Goal: Task Accomplishment & Management: Manage account settings

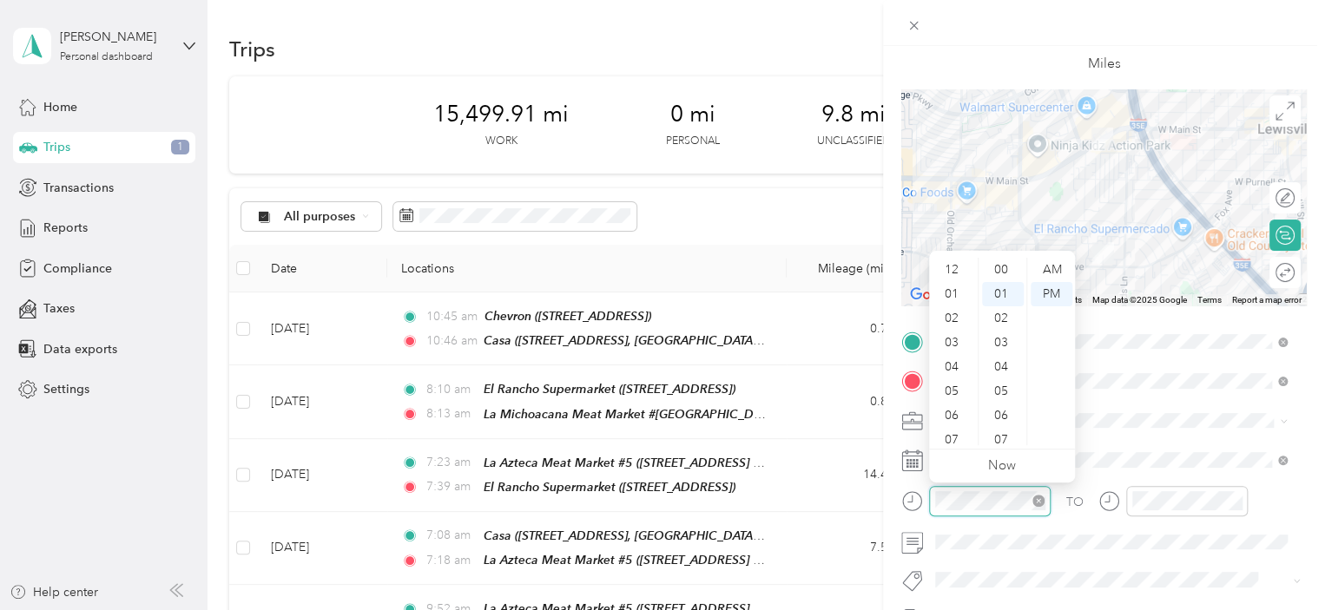
scroll to position [24, 0]
click at [952, 365] on div "08" at bounding box center [953, 360] width 42 height 24
click at [997, 291] on div "53" at bounding box center [1003, 287] width 42 height 24
click at [1050, 270] on div "AM" at bounding box center [1051, 270] width 42 height 24
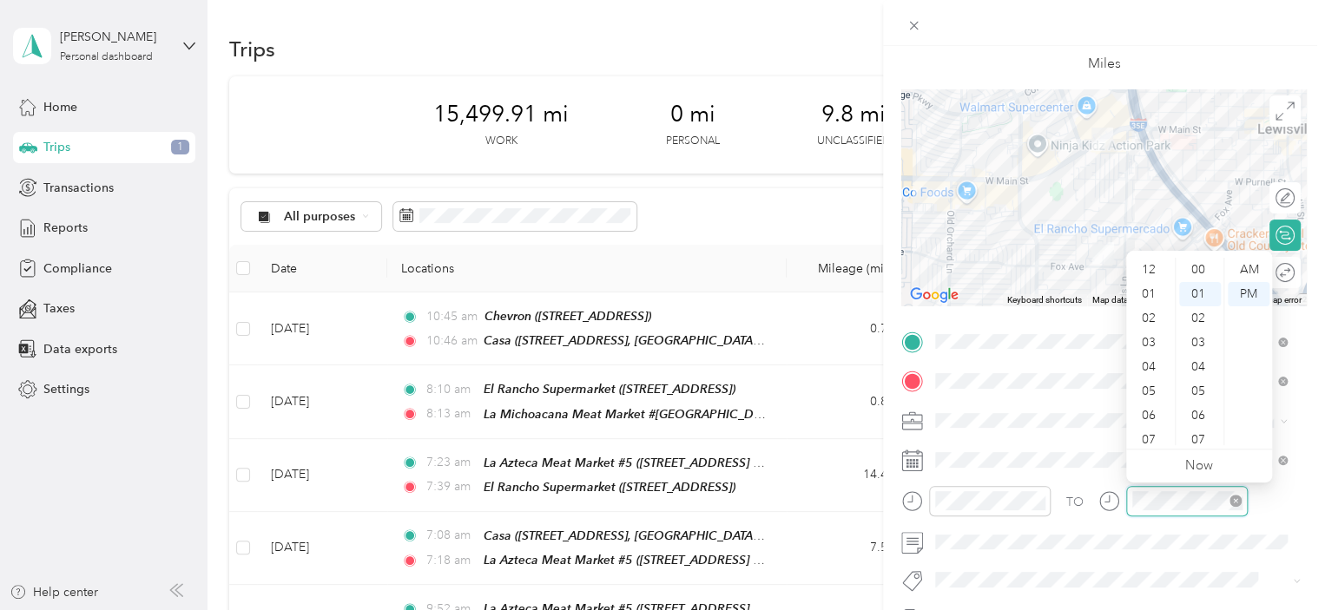
scroll to position [104, 0]
click at [1150, 363] on div "08" at bounding box center [1150, 360] width 42 height 24
click at [1198, 406] on div "58" at bounding box center [1200, 409] width 42 height 24
click at [1253, 266] on div "AM" at bounding box center [1248, 270] width 42 height 24
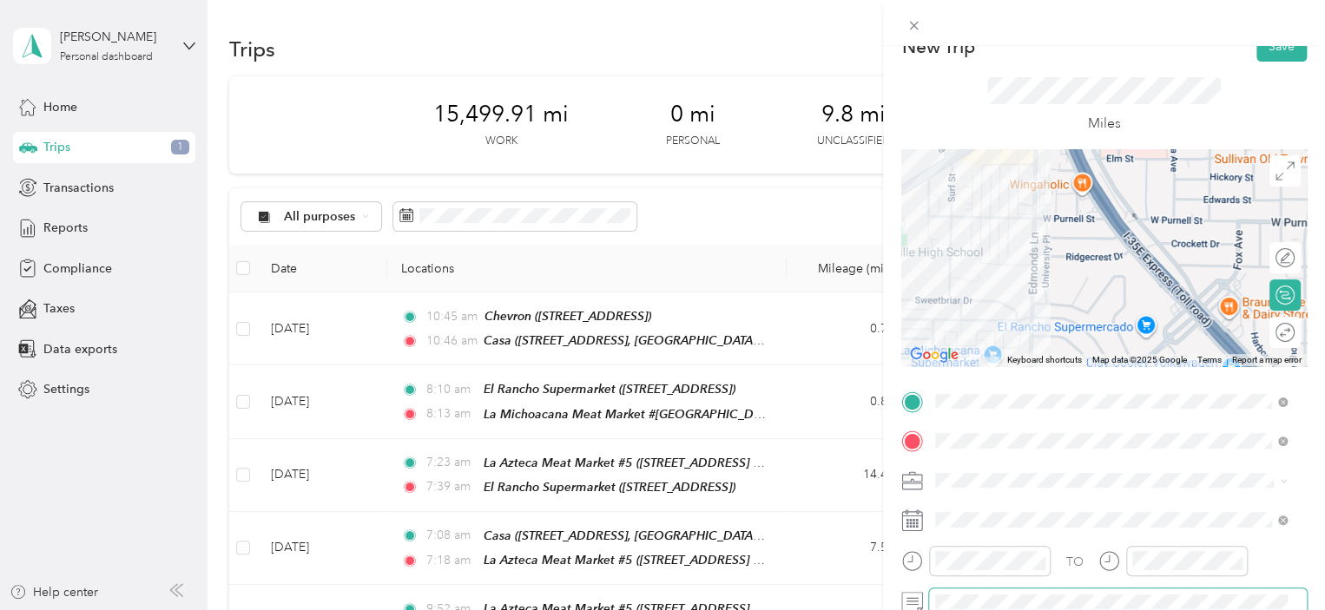
scroll to position [0, 0]
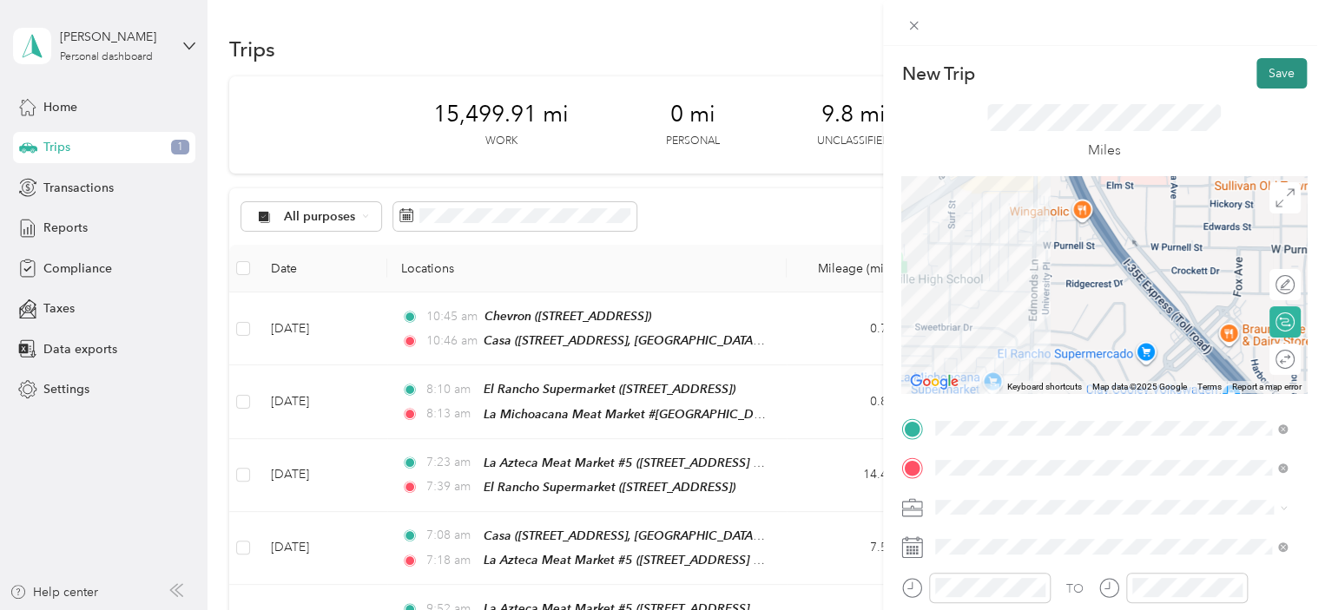
click at [1259, 75] on button "Save" at bounding box center [1281, 73] width 50 height 30
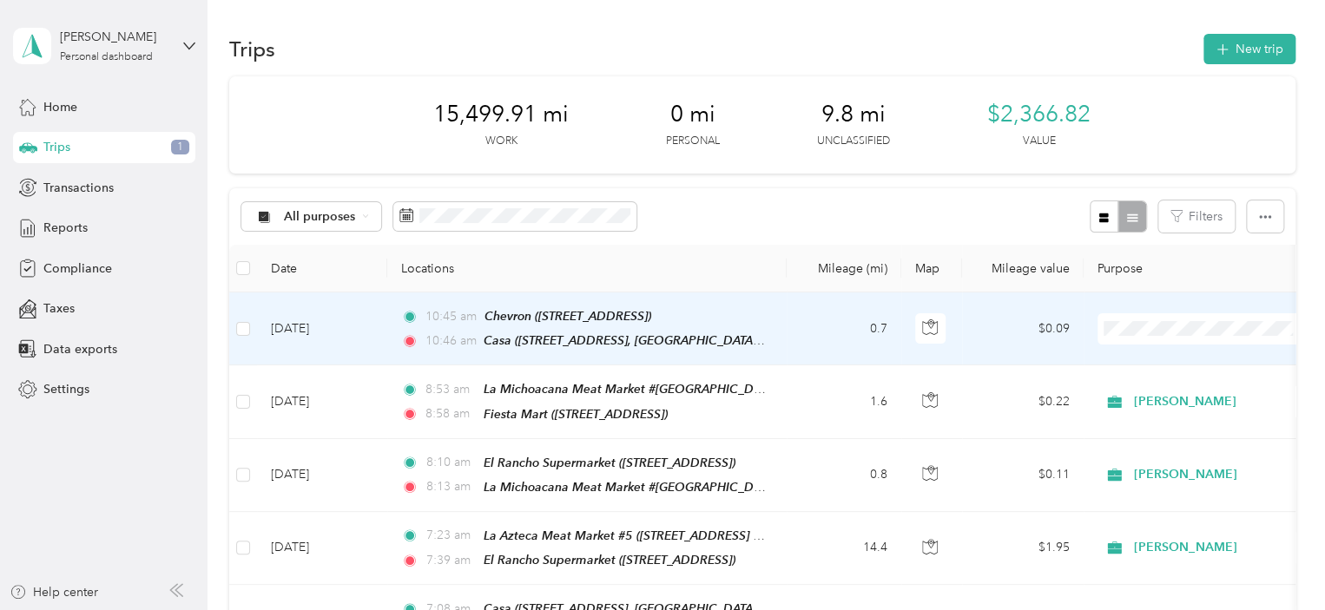
click at [796, 329] on td "0.7" at bounding box center [843, 329] width 115 height 73
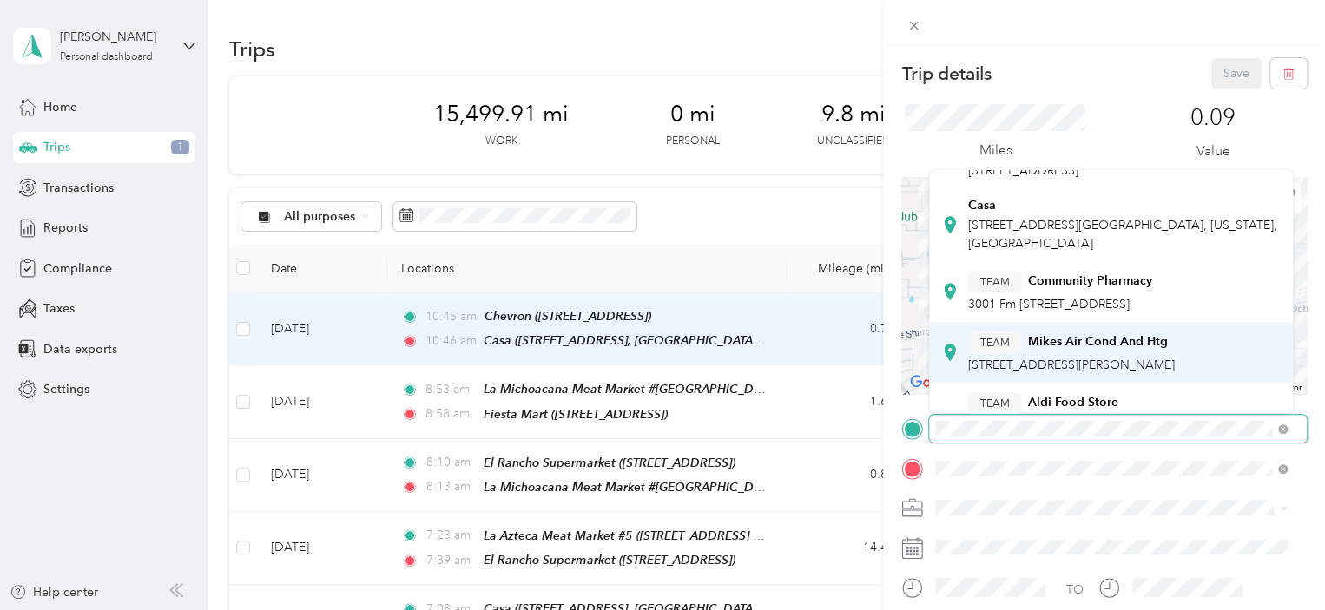
scroll to position [352, 0]
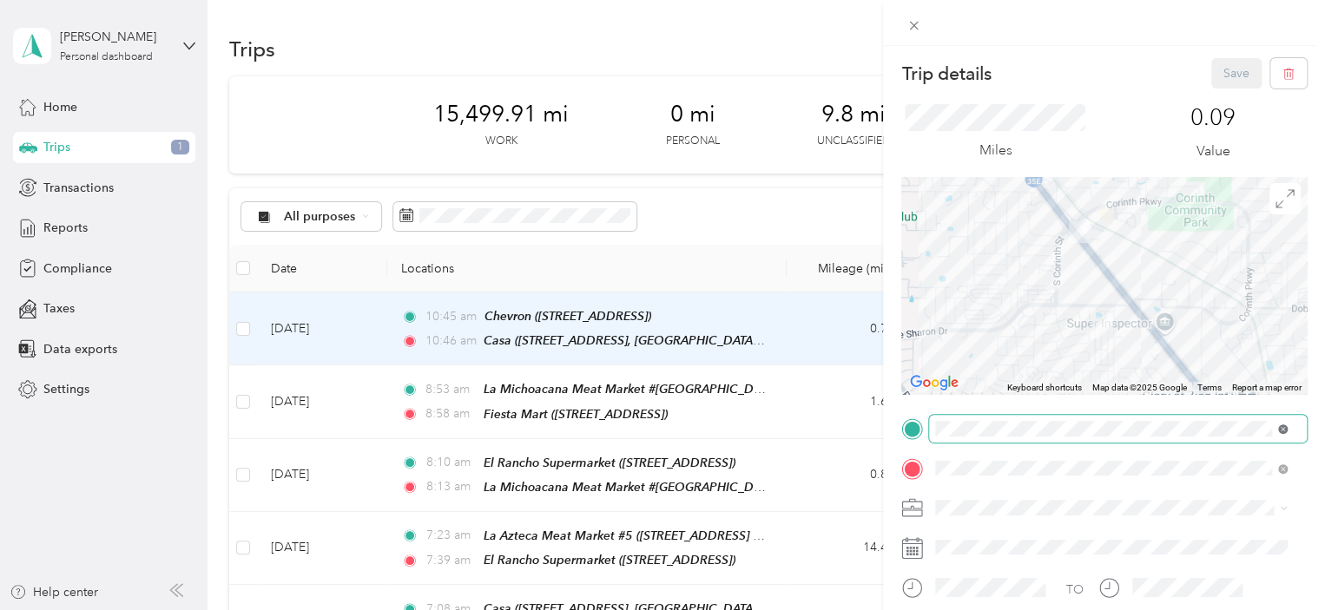
click at [1281, 430] on icon at bounding box center [1283, 429] width 10 height 10
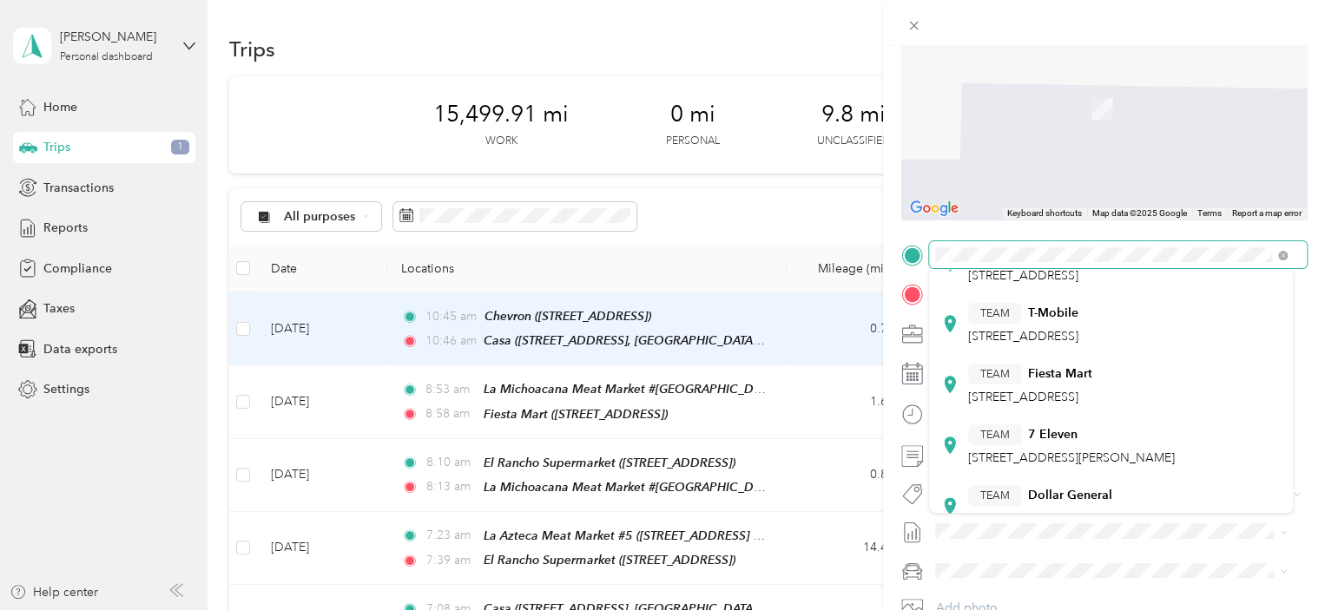
scroll to position [260, 0]
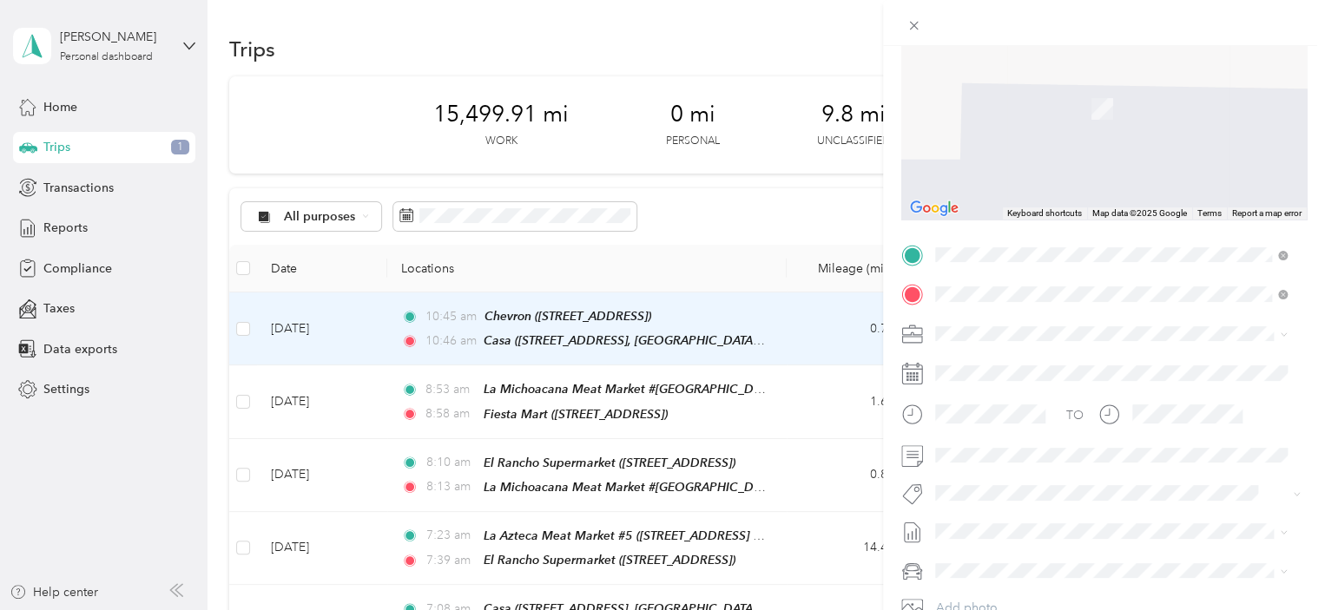
click at [1092, 315] on div "TEAM Fiesta Mart [STREET_ADDRESS]" at bounding box center [1030, 320] width 124 height 43
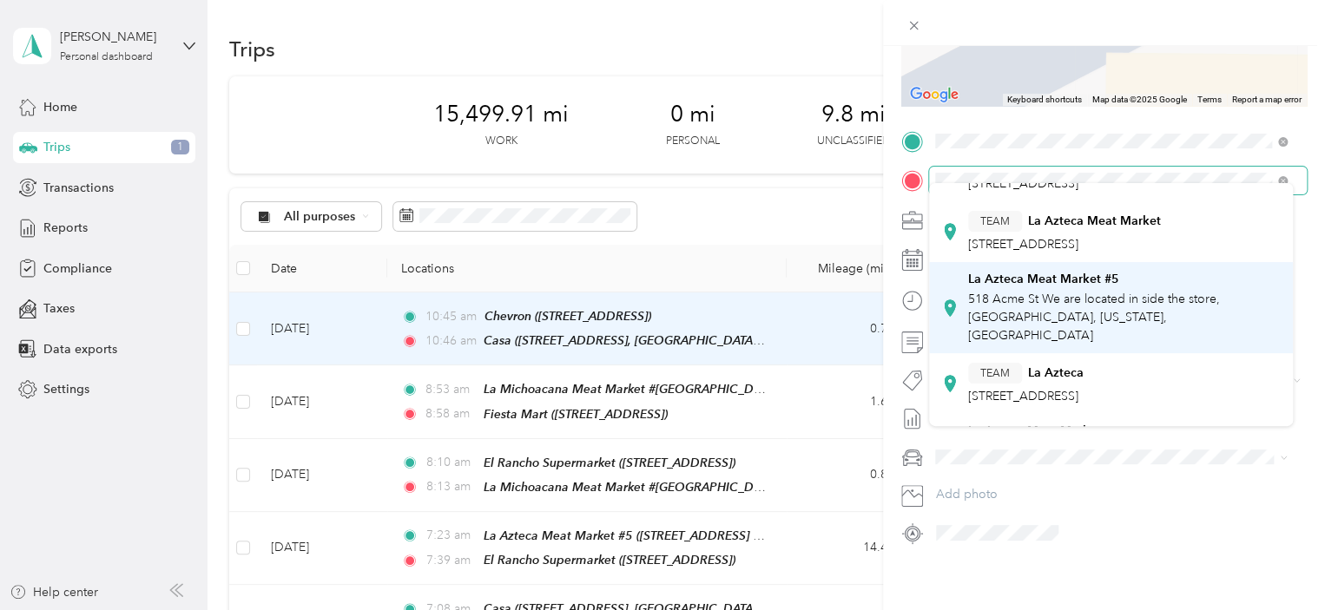
scroll to position [347, 0]
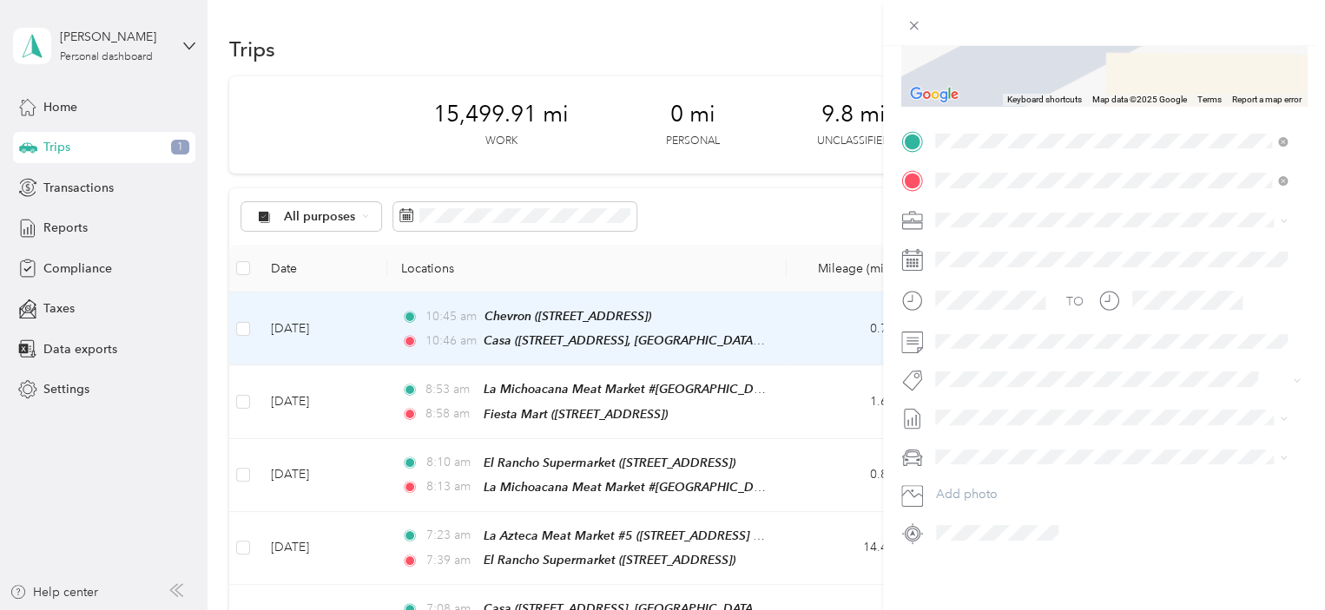
click at [1090, 265] on div "La Azteca Meat Market #5 518 Acme St We are located in side the [GEOGRAPHIC_DAT…" at bounding box center [1124, 301] width 313 height 73
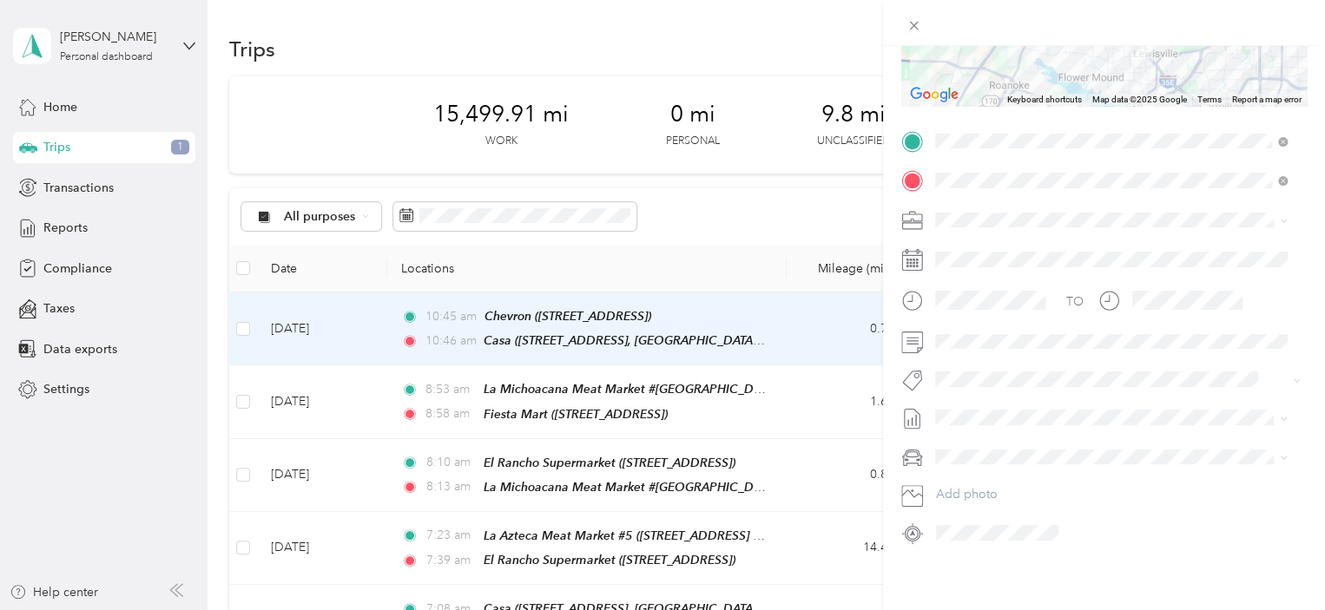
click at [964, 239] on div "[PERSON_NAME]" at bounding box center [1110, 236] width 339 height 18
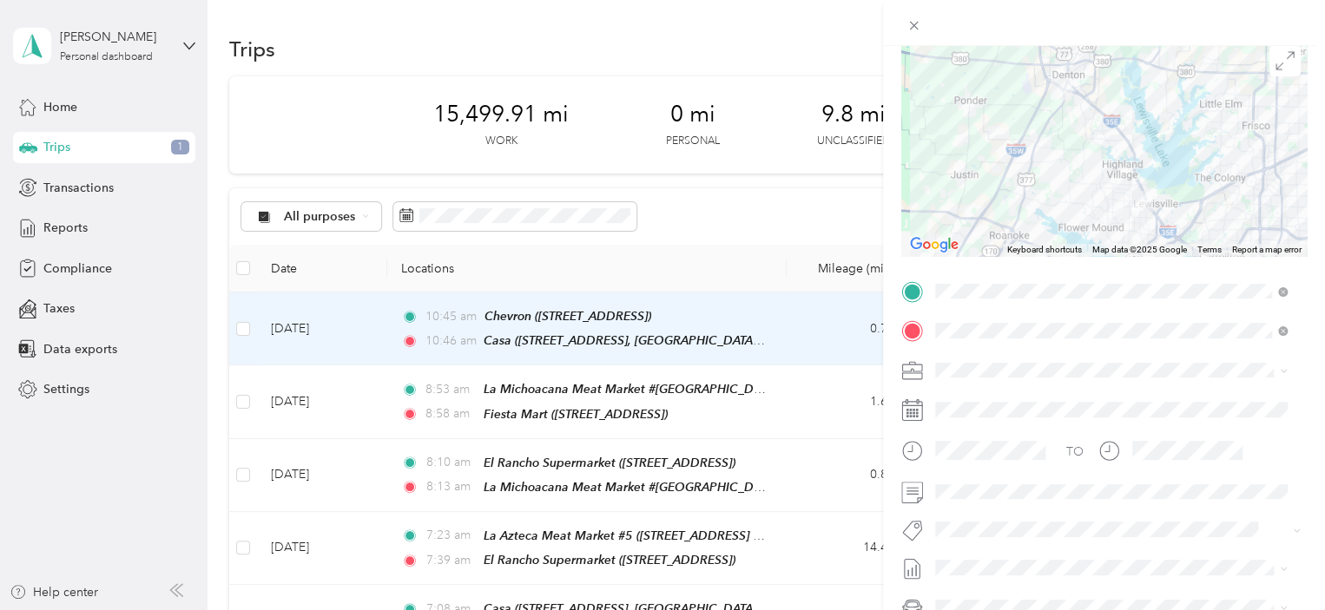
scroll to position [0, 0]
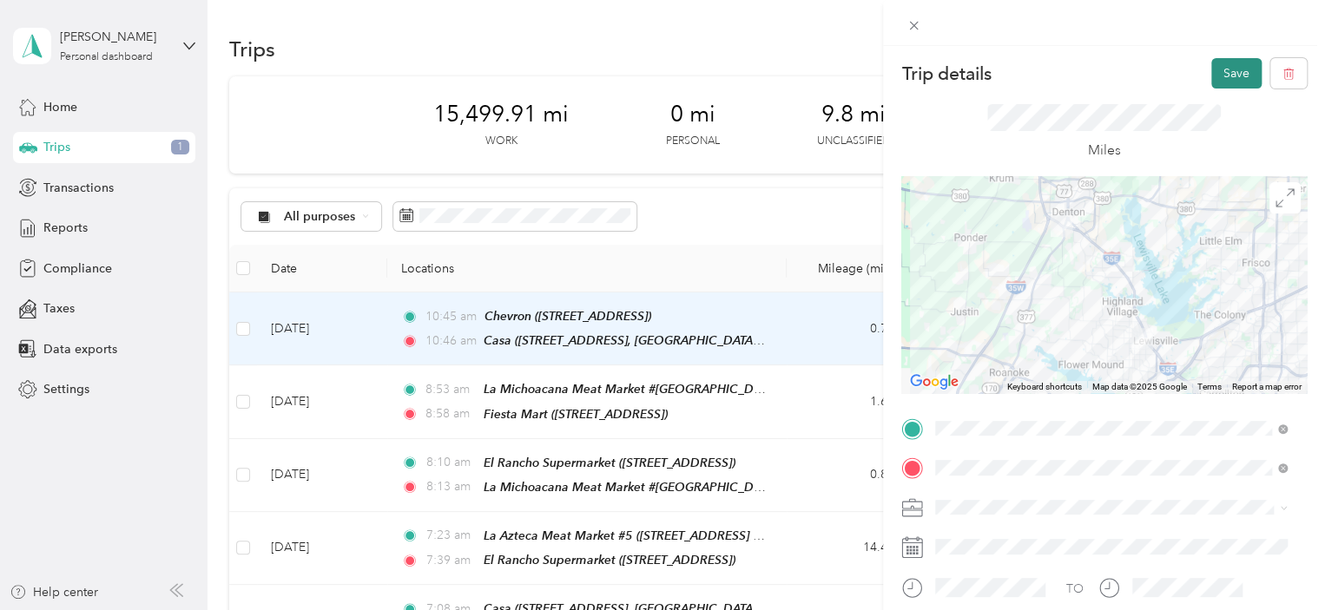
click at [1222, 74] on button "Save" at bounding box center [1236, 73] width 50 height 30
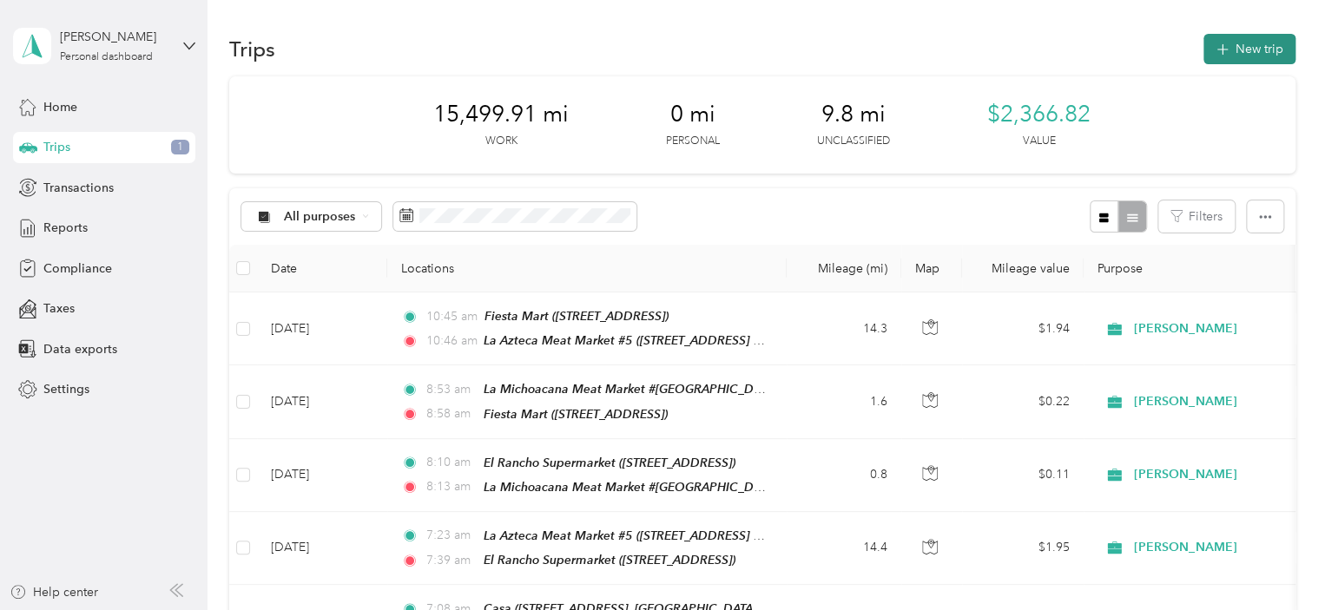
click at [1241, 47] on button "New trip" at bounding box center [1249, 49] width 92 height 30
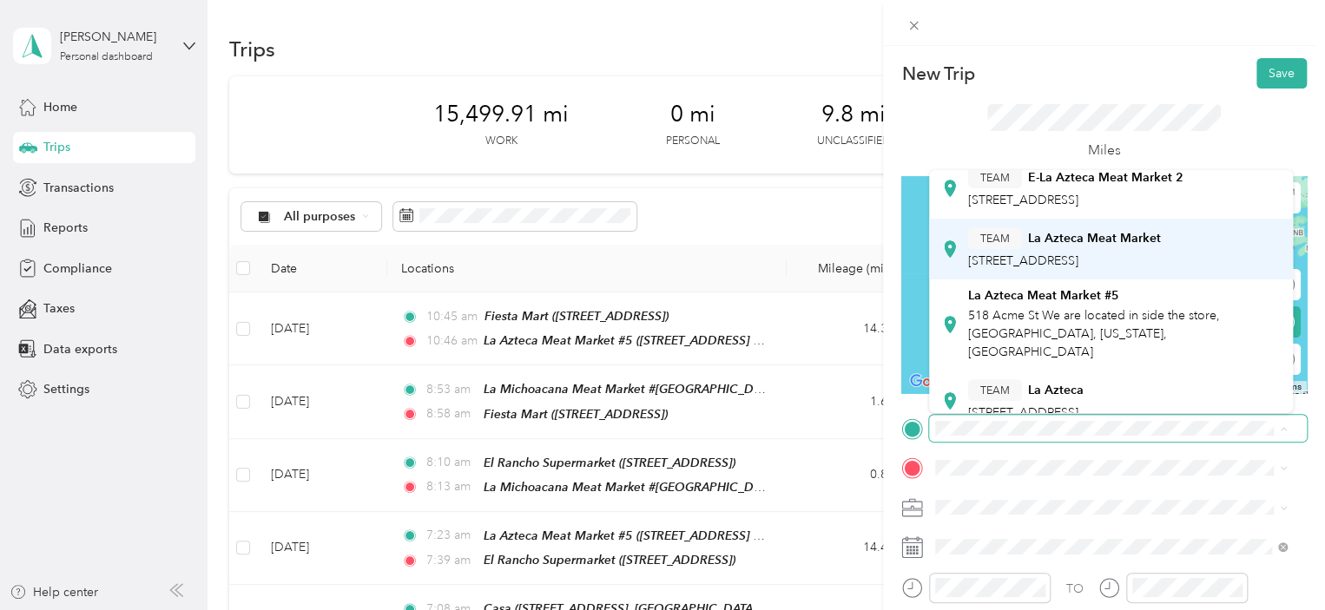
scroll to position [319, 0]
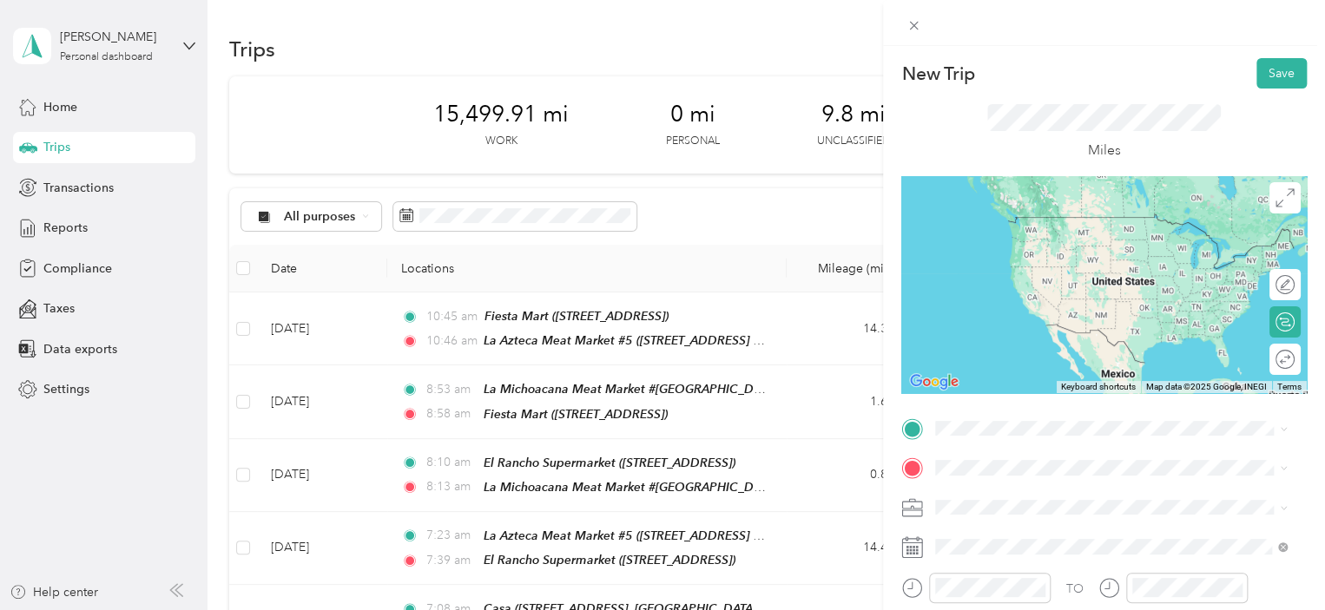
click at [1071, 308] on span "518 Acme St We are located in side the store, [GEOGRAPHIC_DATA], [US_STATE], [G…" at bounding box center [1094, 324] width 252 height 51
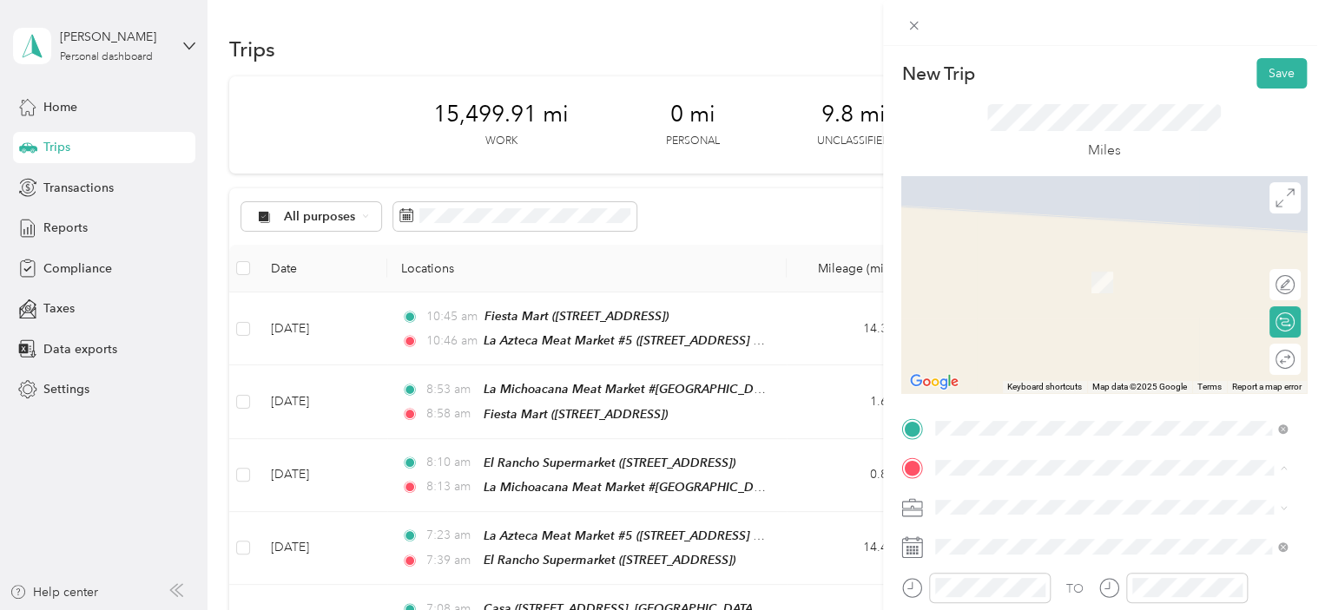
click at [996, 291] on div "[GEOGRAPHIC_DATA][STREET_ADDRESS], [US_STATE], [GEOGRAPHIC_DATA]" at bounding box center [1124, 282] width 313 height 55
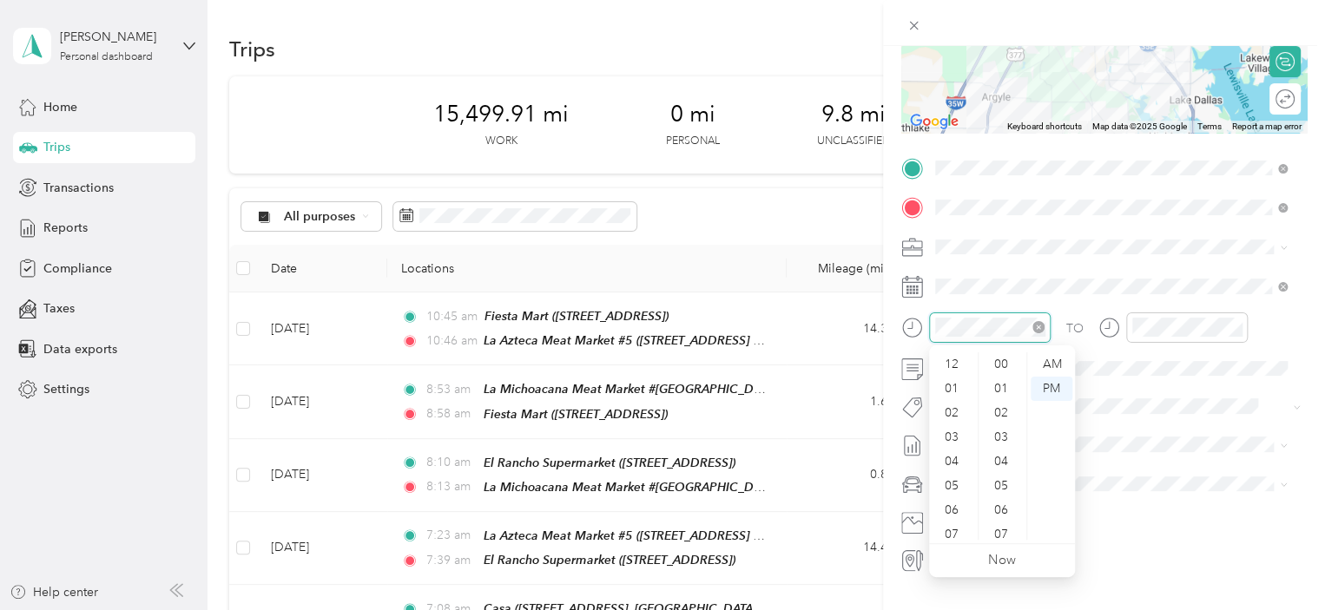
scroll to position [104, 0]
click at [945, 531] on div "11" at bounding box center [953, 528] width 42 height 24
click at [1003, 414] on div "09" at bounding box center [1003, 410] width 42 height 24
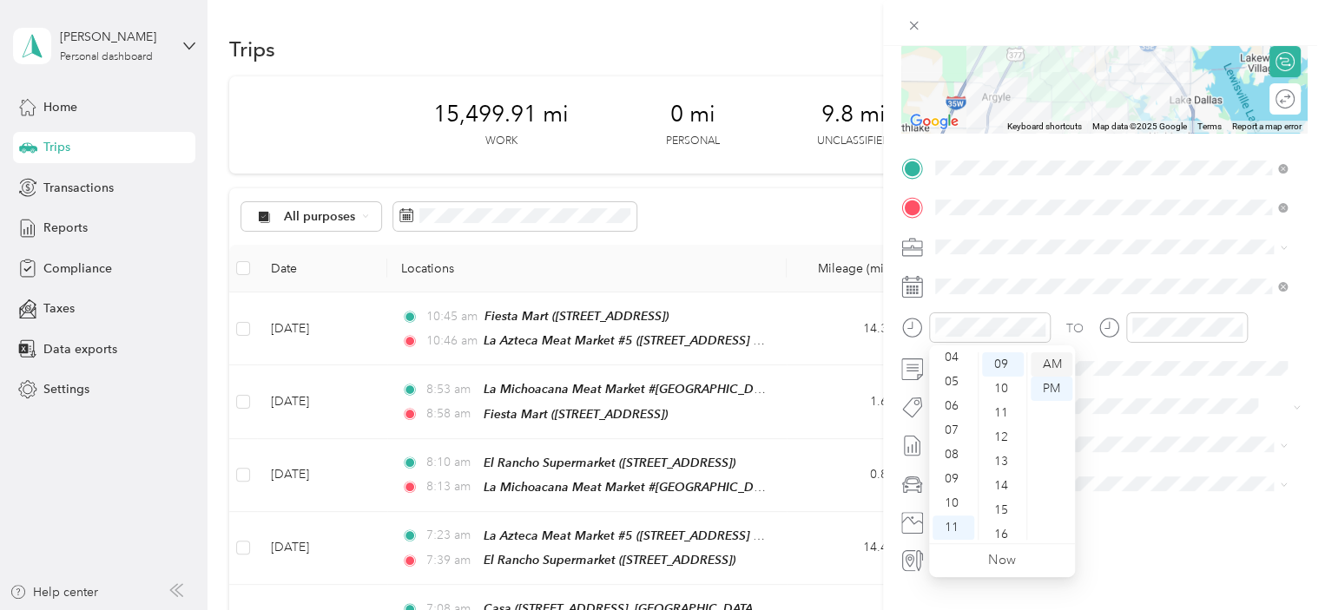
click at [1054, 363] on div "AM" at bounding box center [1051, 364] width 42 height 24
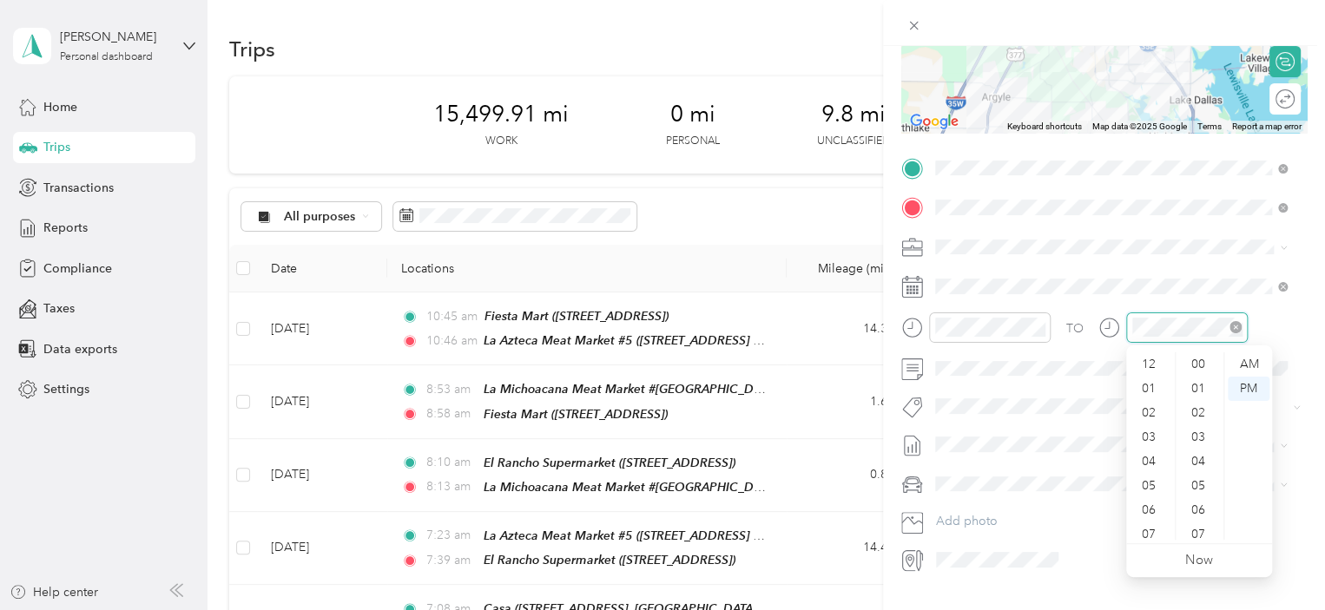
scroll to position [104, 0]
click at [1151, 530] on div "11" at bounding box center [1150, 528] width 42 height 24
click at [1195, 528] on div "19" at bounding box center [1200, 524] width 42 height 24
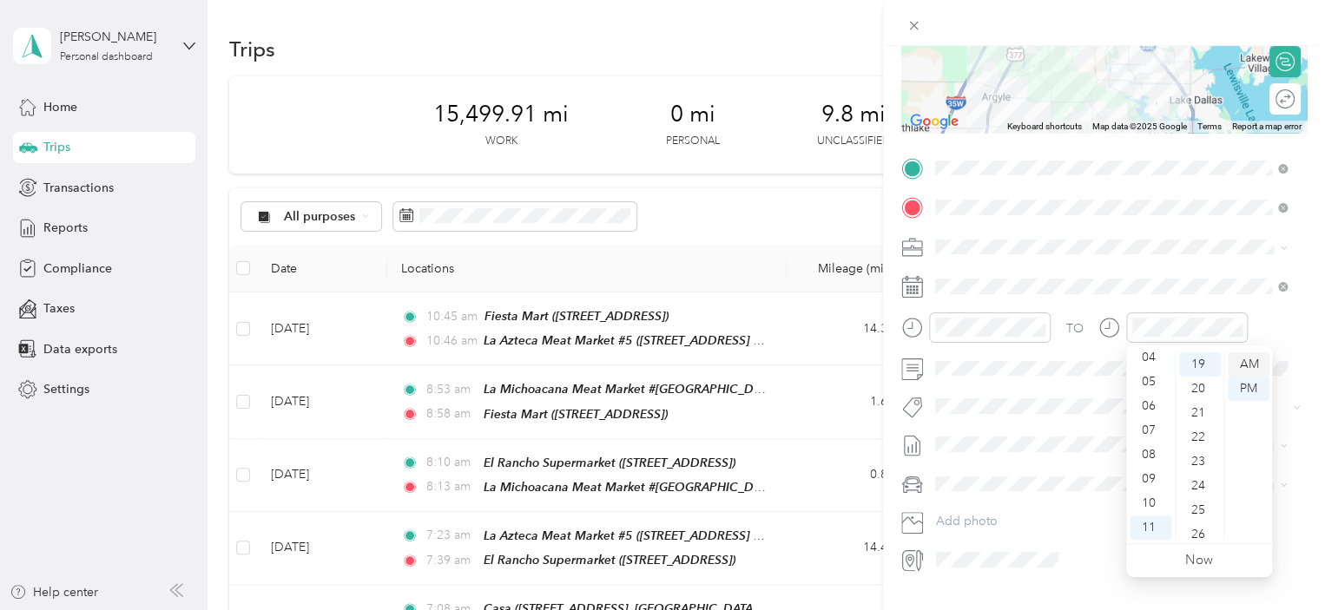
click at [1246, 365] on div "AM" at bounding box center [1248, 364] width 42 height 24
click at [1221, 261] on div "TO Add photo" at bounding box center [1103, 364] width 405 height 419
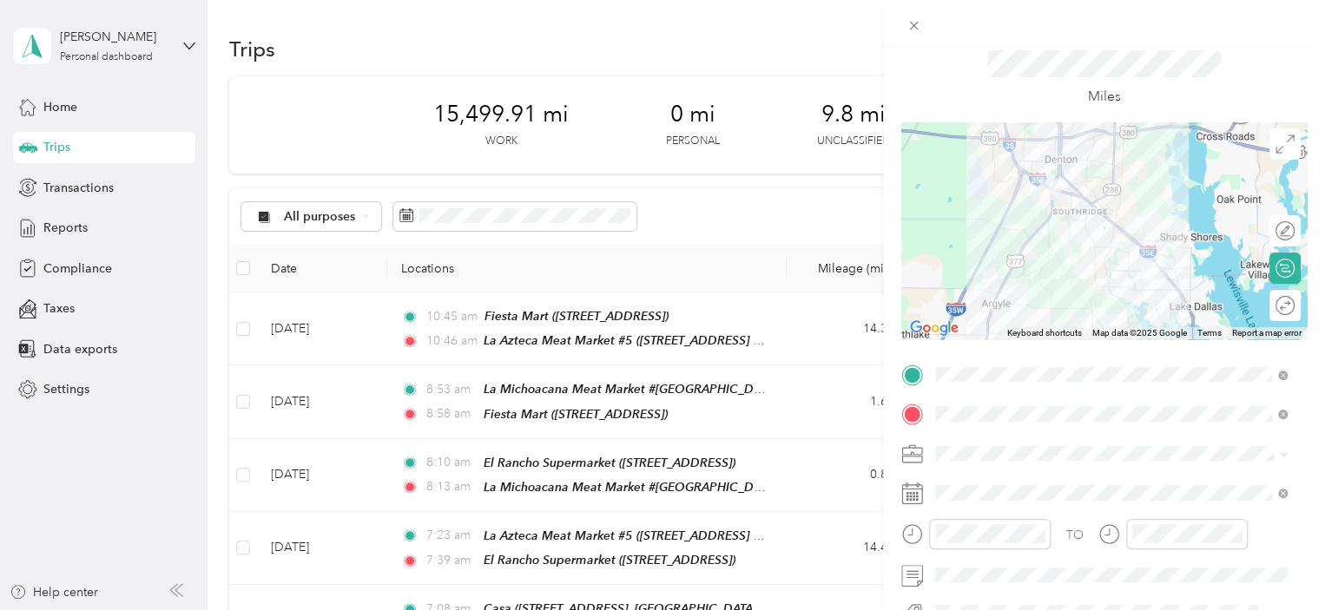
scroll to position [0, 0]
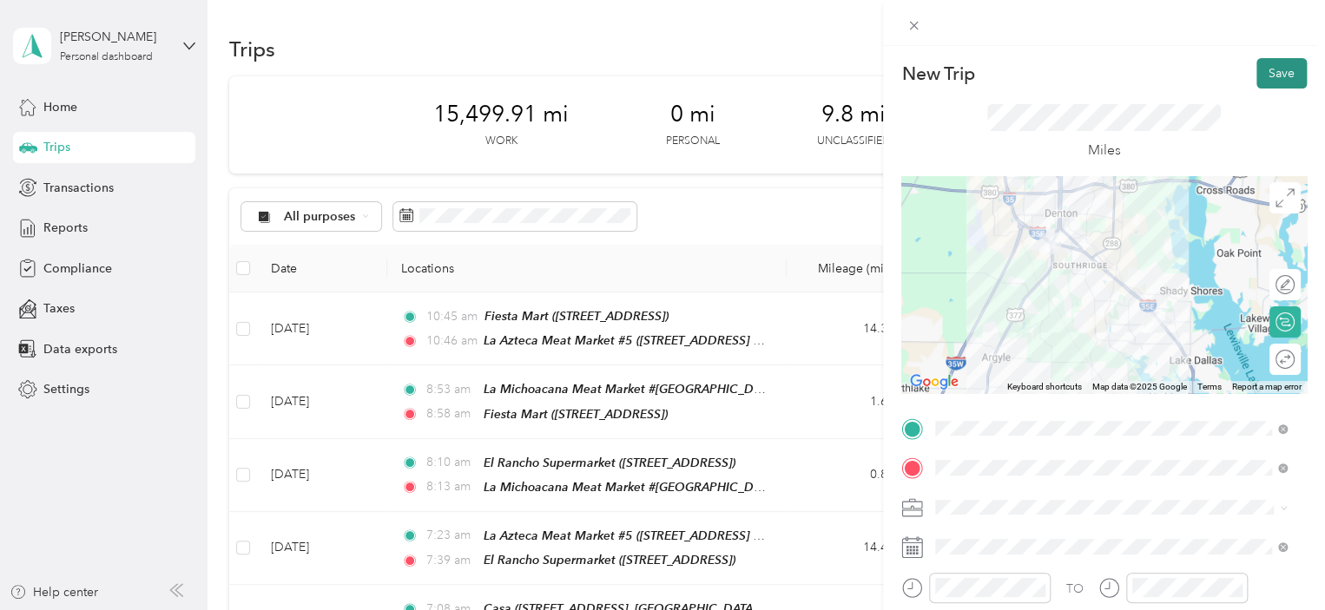
click at [1277, 72] on button "Save" at bounding box center [1281, 73] width 50 height 30
